Goal: Information Seeking & Learning: Understand process/instructions

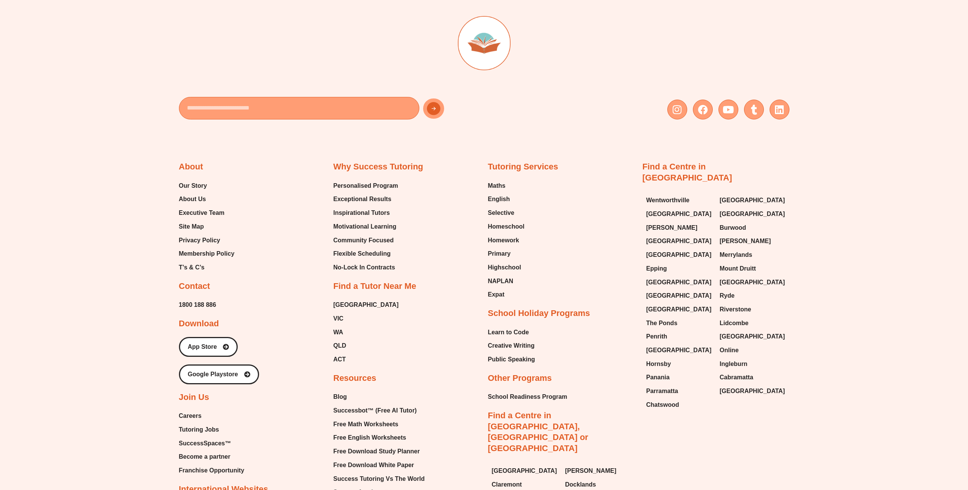
scroll to position [2324, 0]
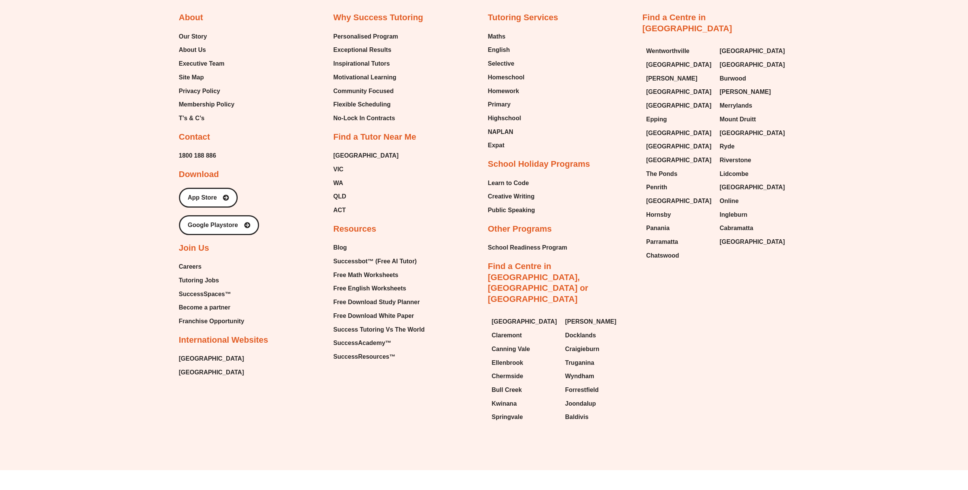
click at [795, 322] on div "Email Instagram Facebook Youtube Tumblr Linkedin About Our Story About Us Execu…" at bounding box center [484, 146] width 968 height 647
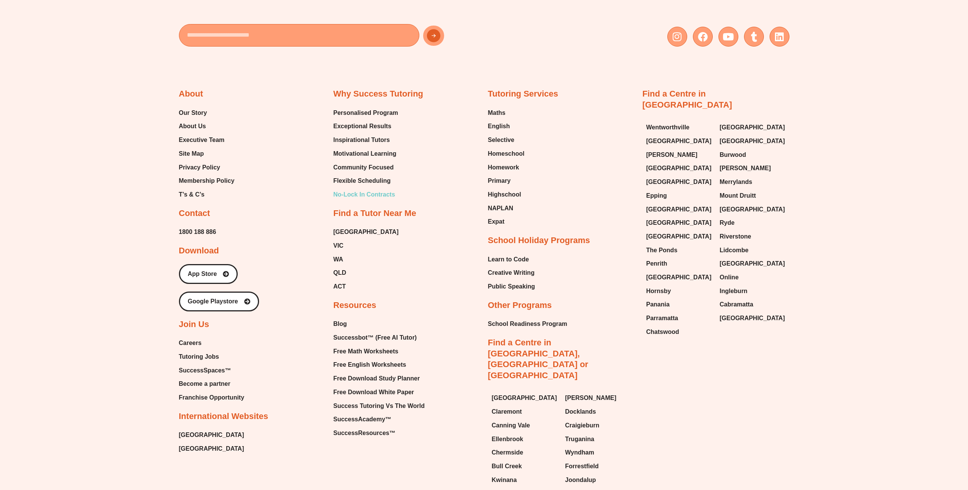
click at [388, 189] on span "No-Lock In Contracts" at bounding box center [365, 194] width 62 height 11
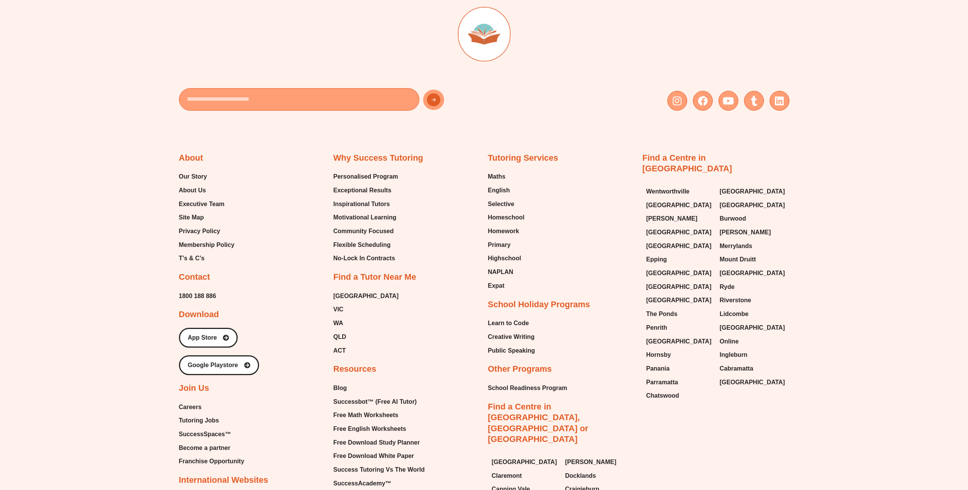
scroll to position [1336, 0]
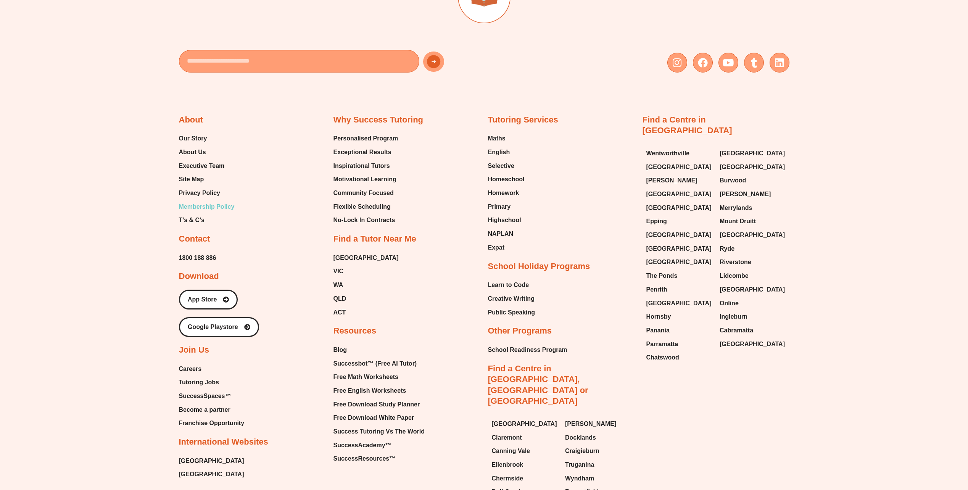
click at [200, 204] on span "Membership Policy" at bounding box center [207, 206] width 56 height 11
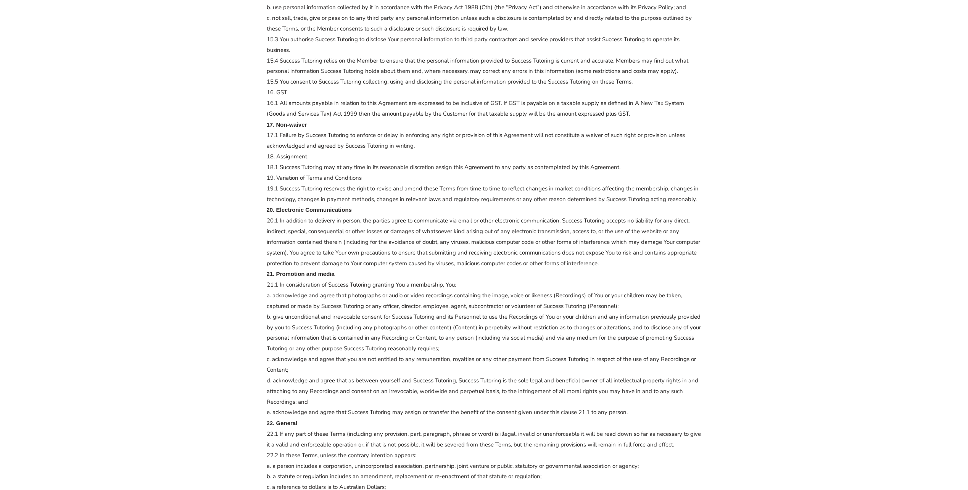
scroll to position [1717, 0]
